Goal: Task Accomplishment & Management: Manage account settings

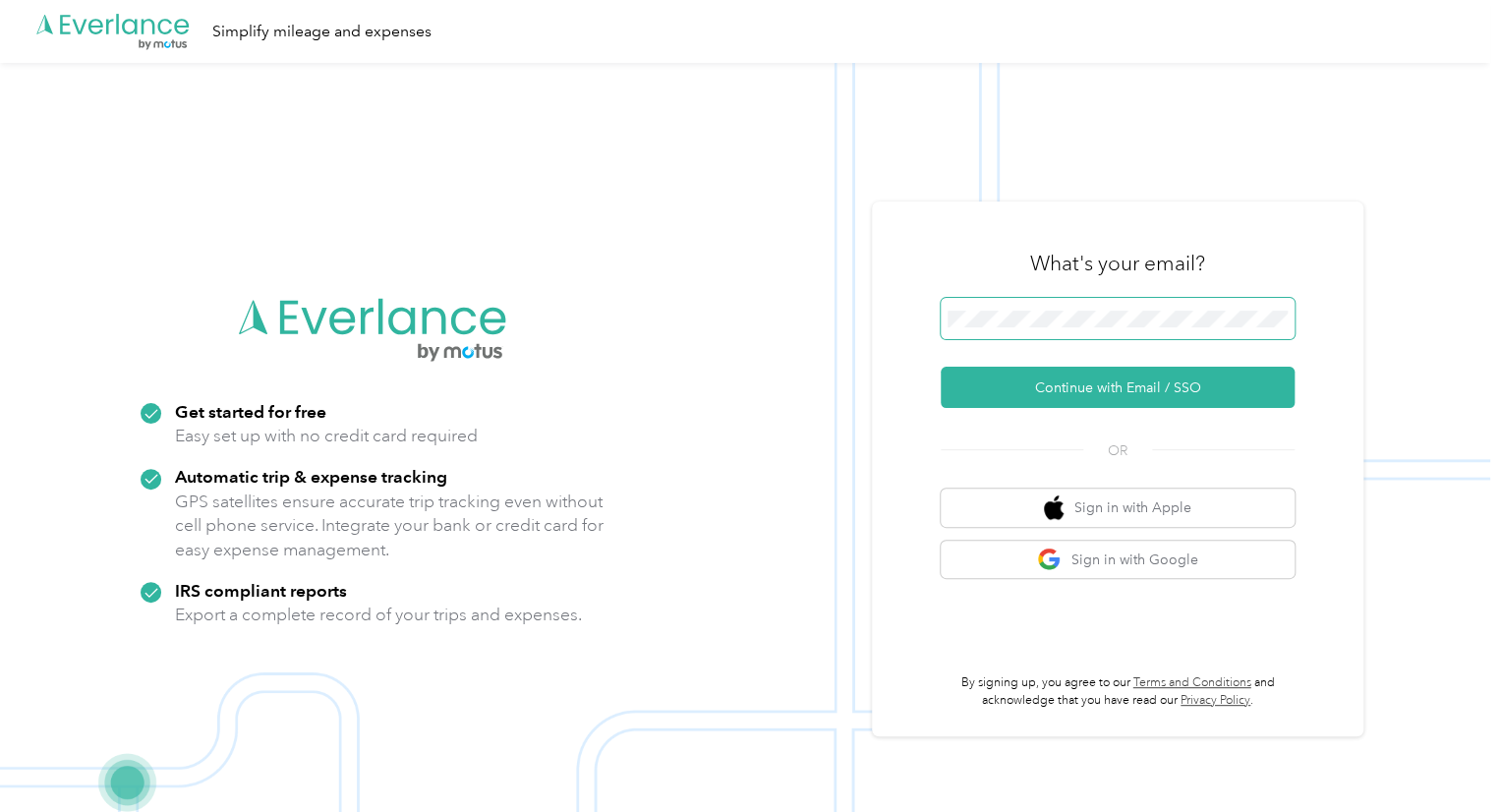
click at [1006, 329] on span at bounding box center [1118, 318] width 354 height 41
click at [1002, 329] on span at bounding box center [1118, 318] width 354 height 41
click at [1102, 563] on button "Sign in with Google" at bounding box center [1118, 560] width 354 height 38
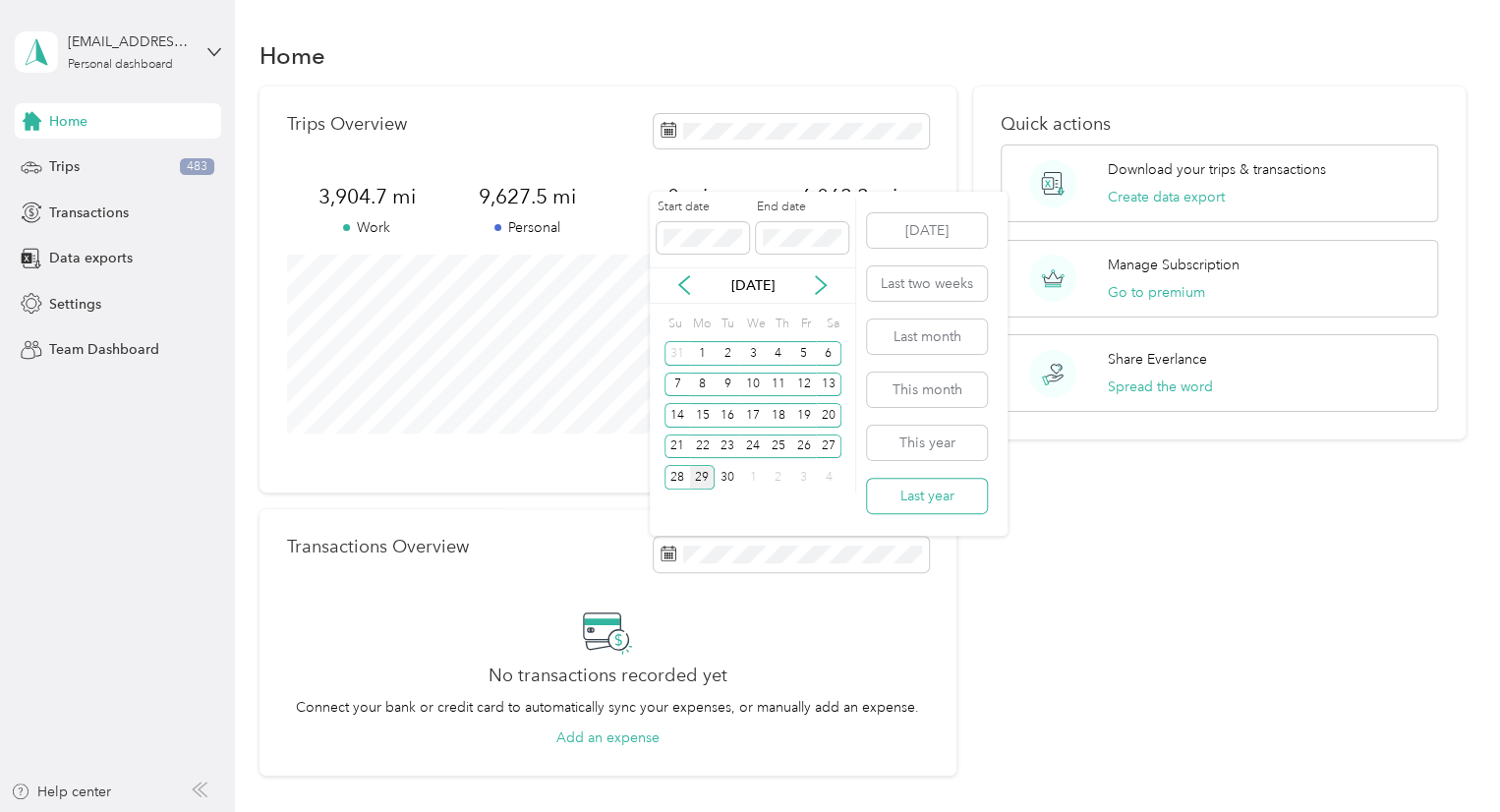
click at [898, 497] on button "Last year" at bounding box center [927, 496] width 120 height 34
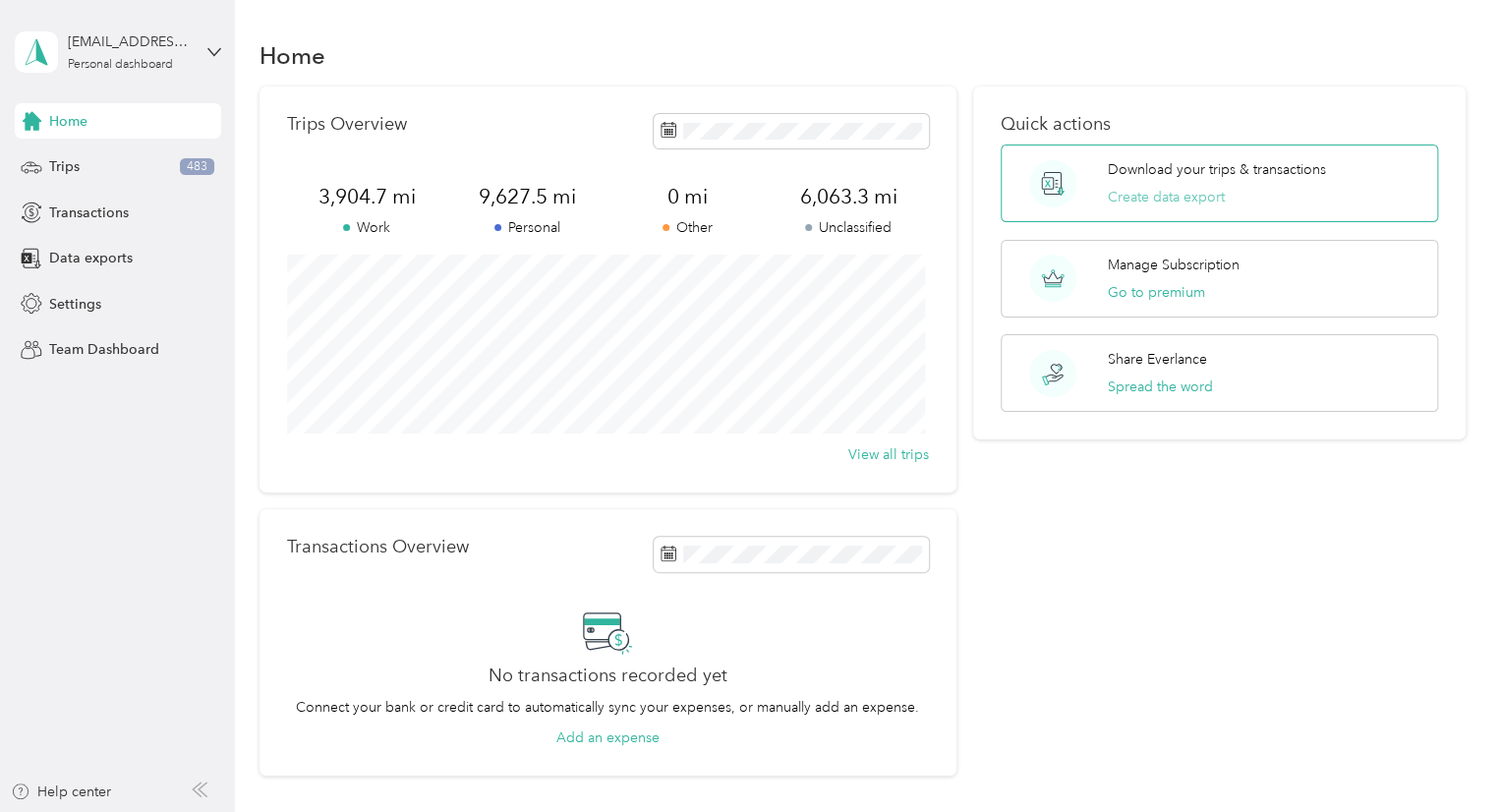
click at [1124, 206] on button "Create data export" at bounding box center [1166, 197] width 117 height 21
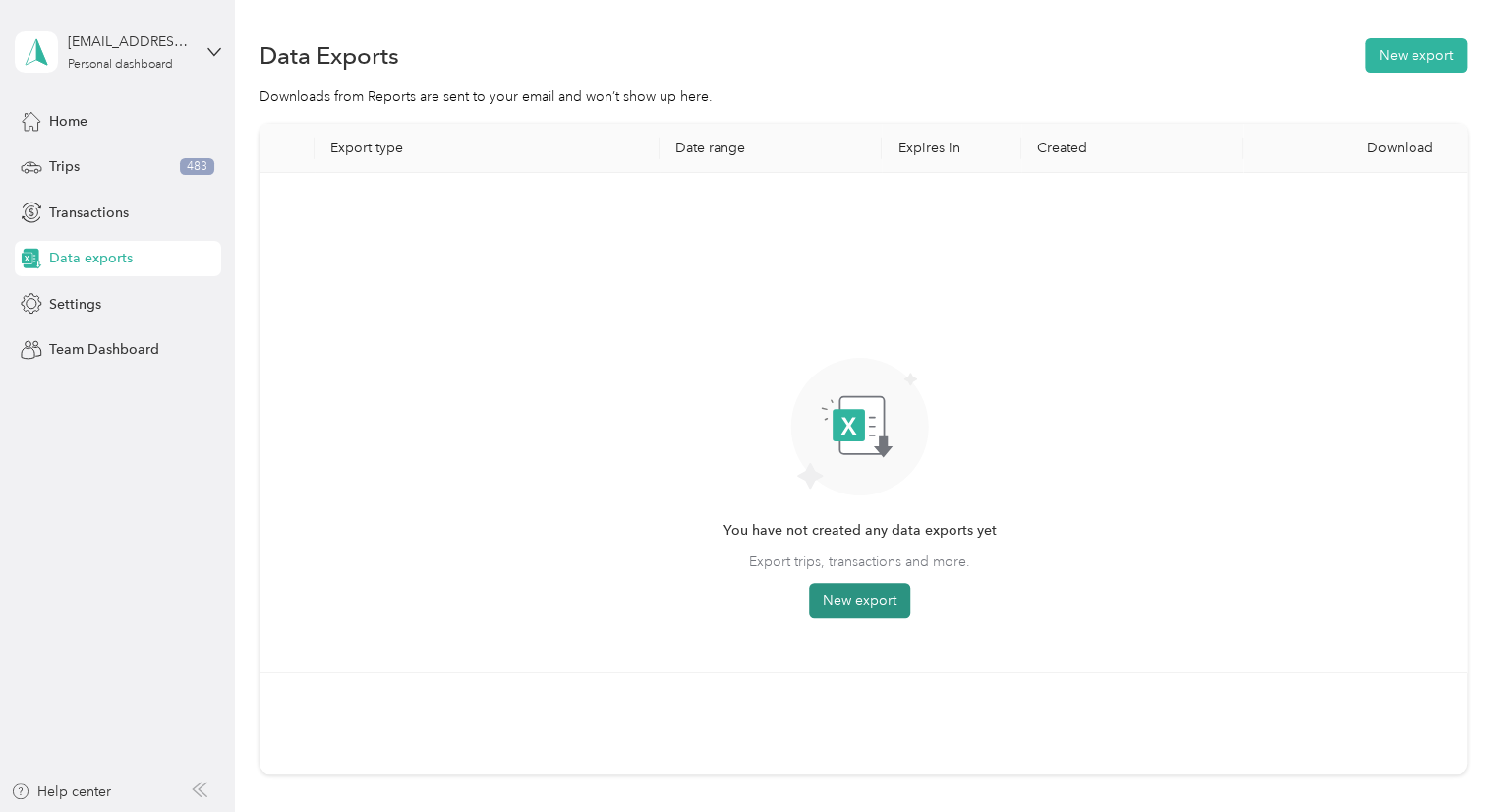
click at [861, 605] on button "New export" at bounding box center [859, 600] width 101 height 35
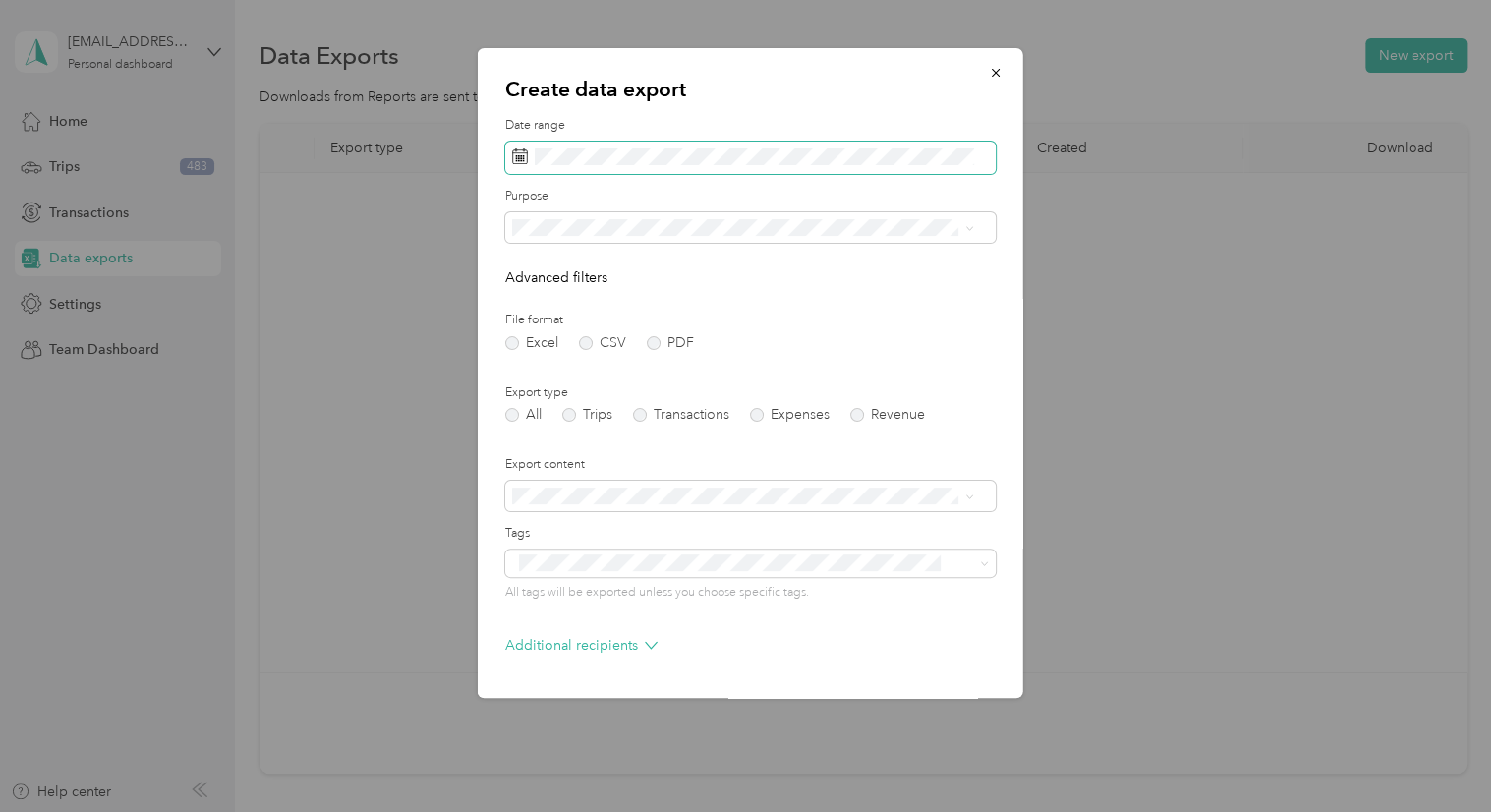
click at [739, 165] on span at bounding box center [750, 158] width 490 height 33
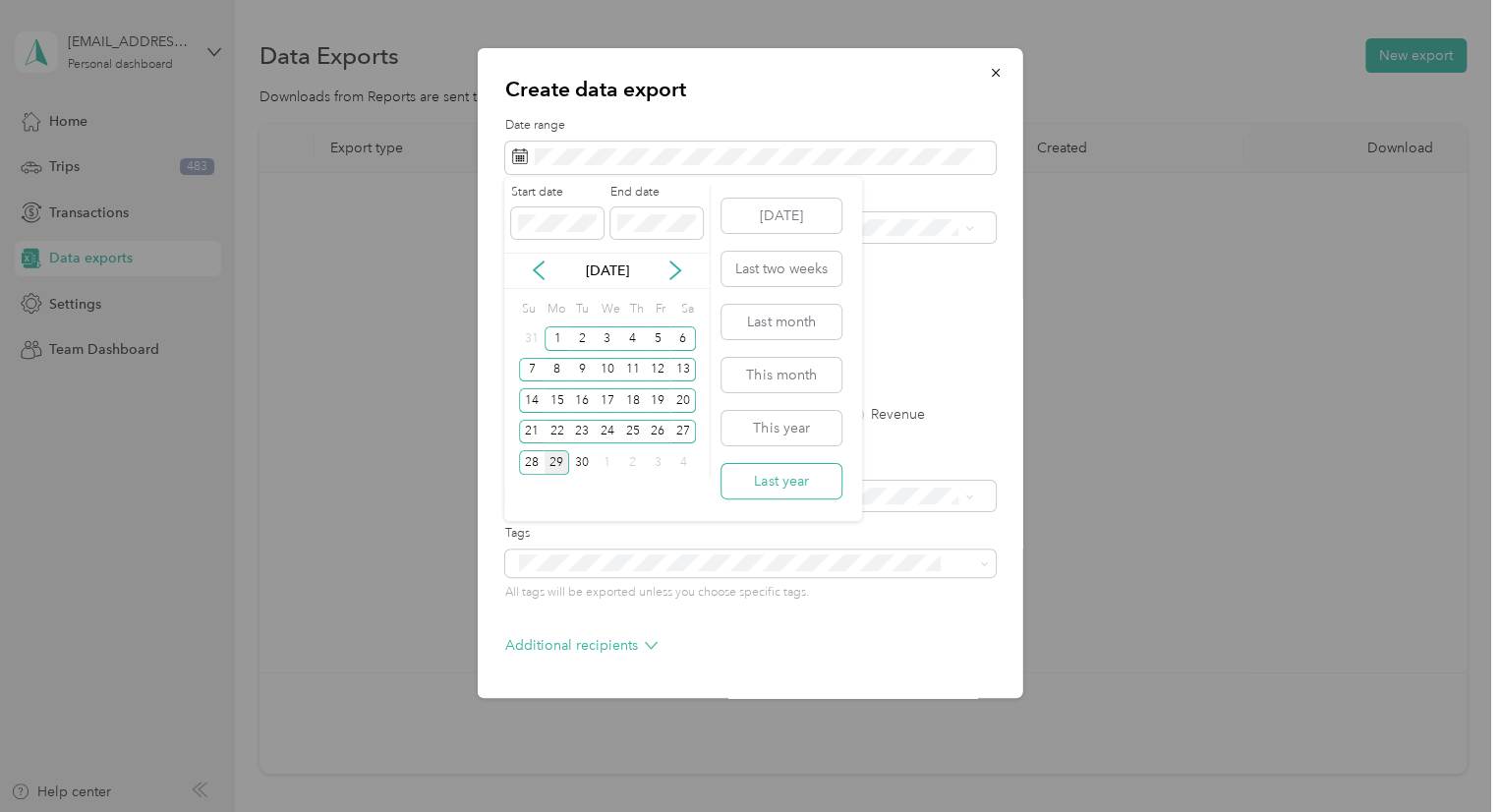
click at [755, 482] on button "Last year" at bounding box center [781, 481] width 120 height 34
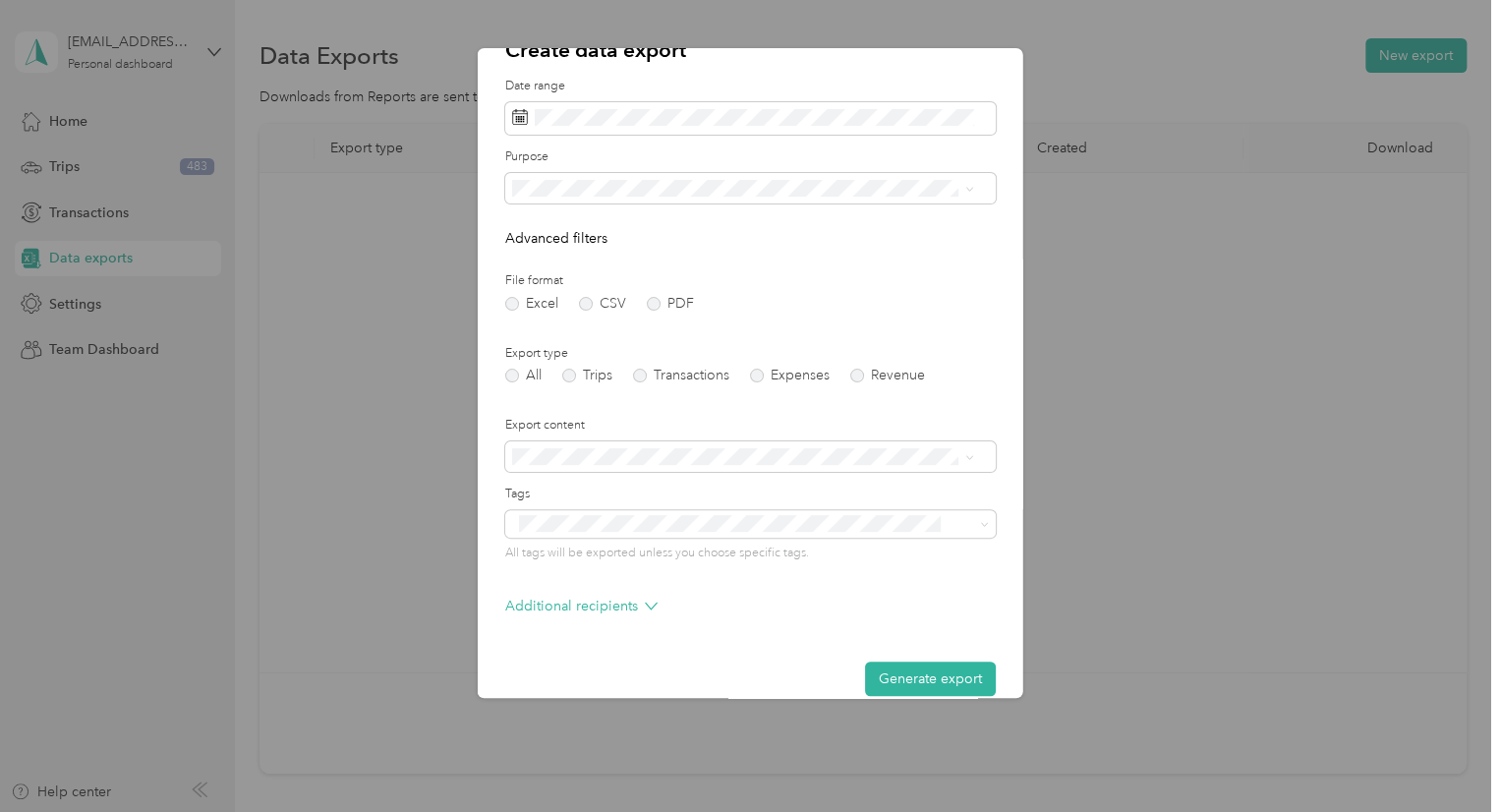
scroll to position [65, 0]
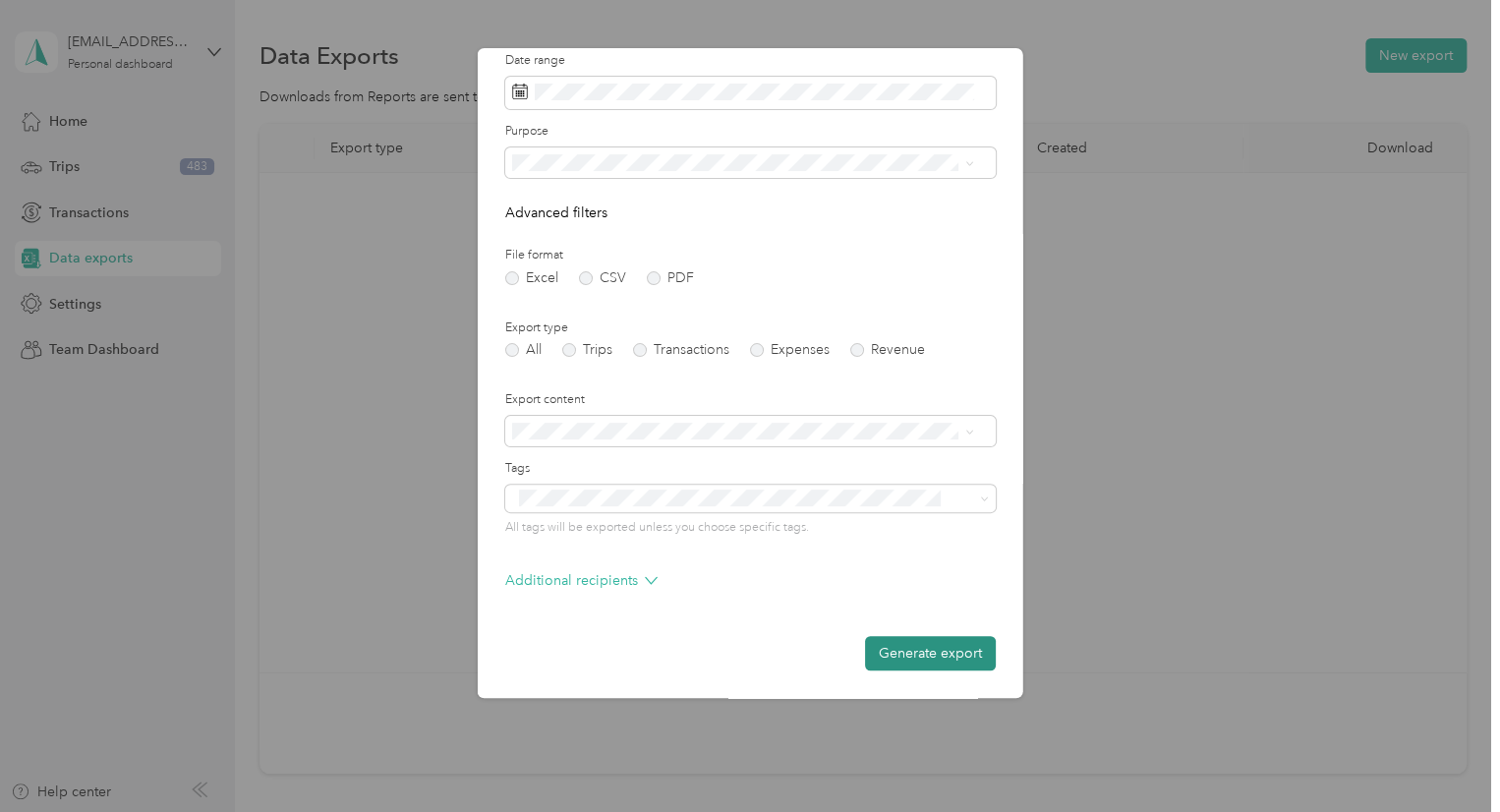
click at [904, 659] on button "Generate export" at bounding box center [930, 653] width 131 height 34
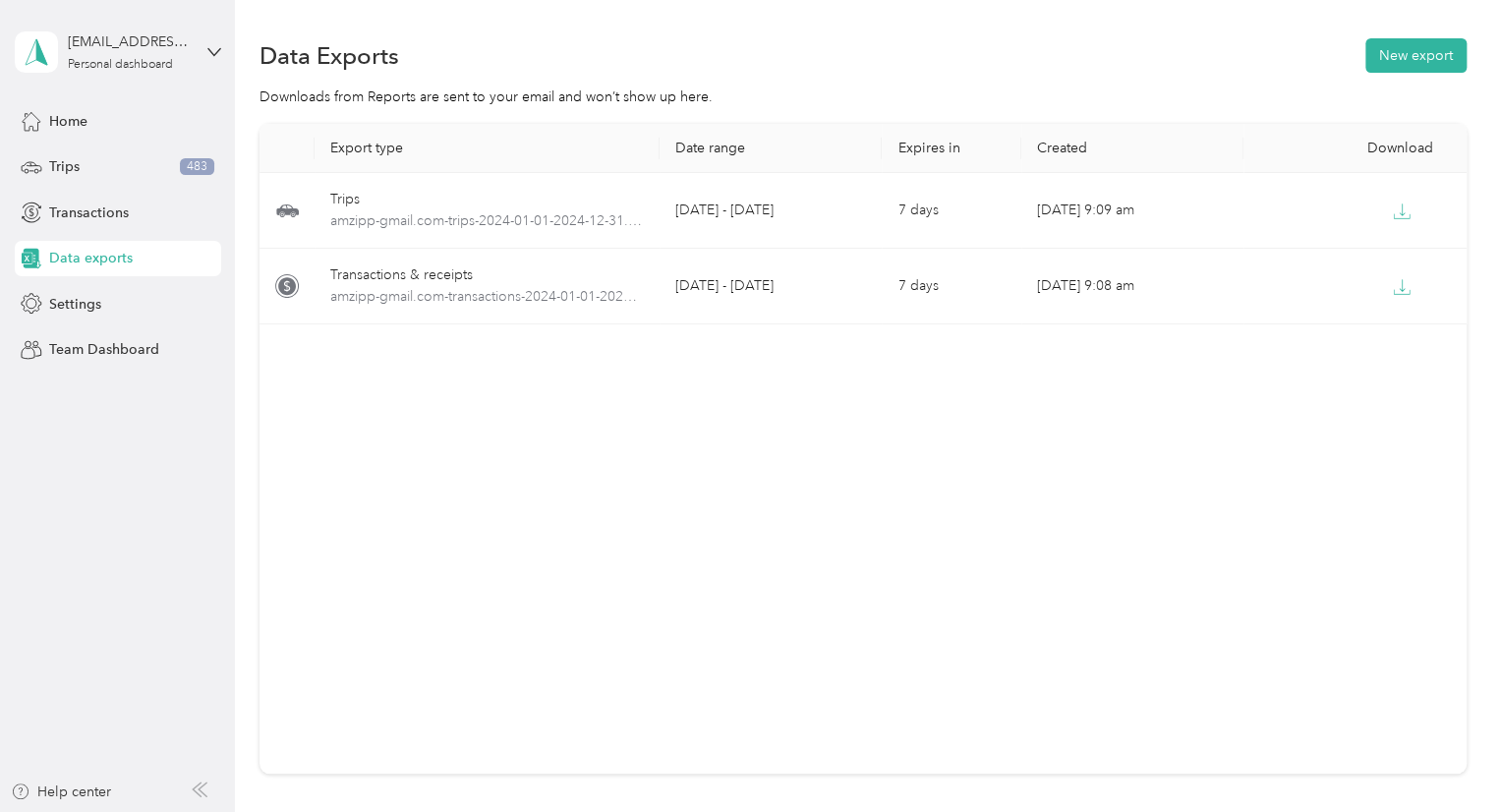
click at [903, 452] on div "Export type Date range Expires in Created Download Trips amzipp-gmail.com-trips…" at bounding box center [862, 449] width 1207 height 650
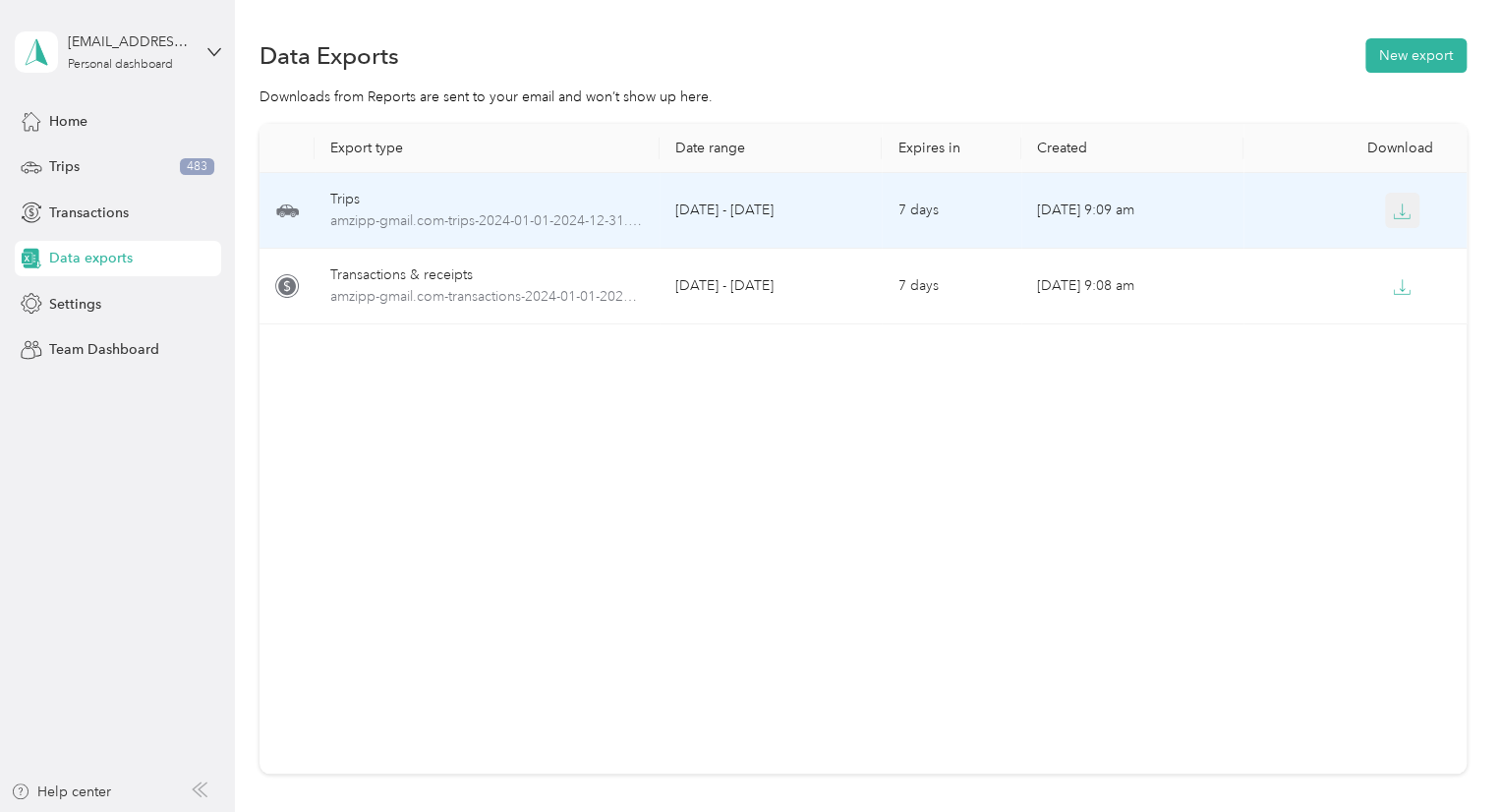
click at [1399, 212] on icon "button" at bounding box center [1402, 211] width 18 height 18
